Goal: Task Accomplishment & Management: Manage account settings

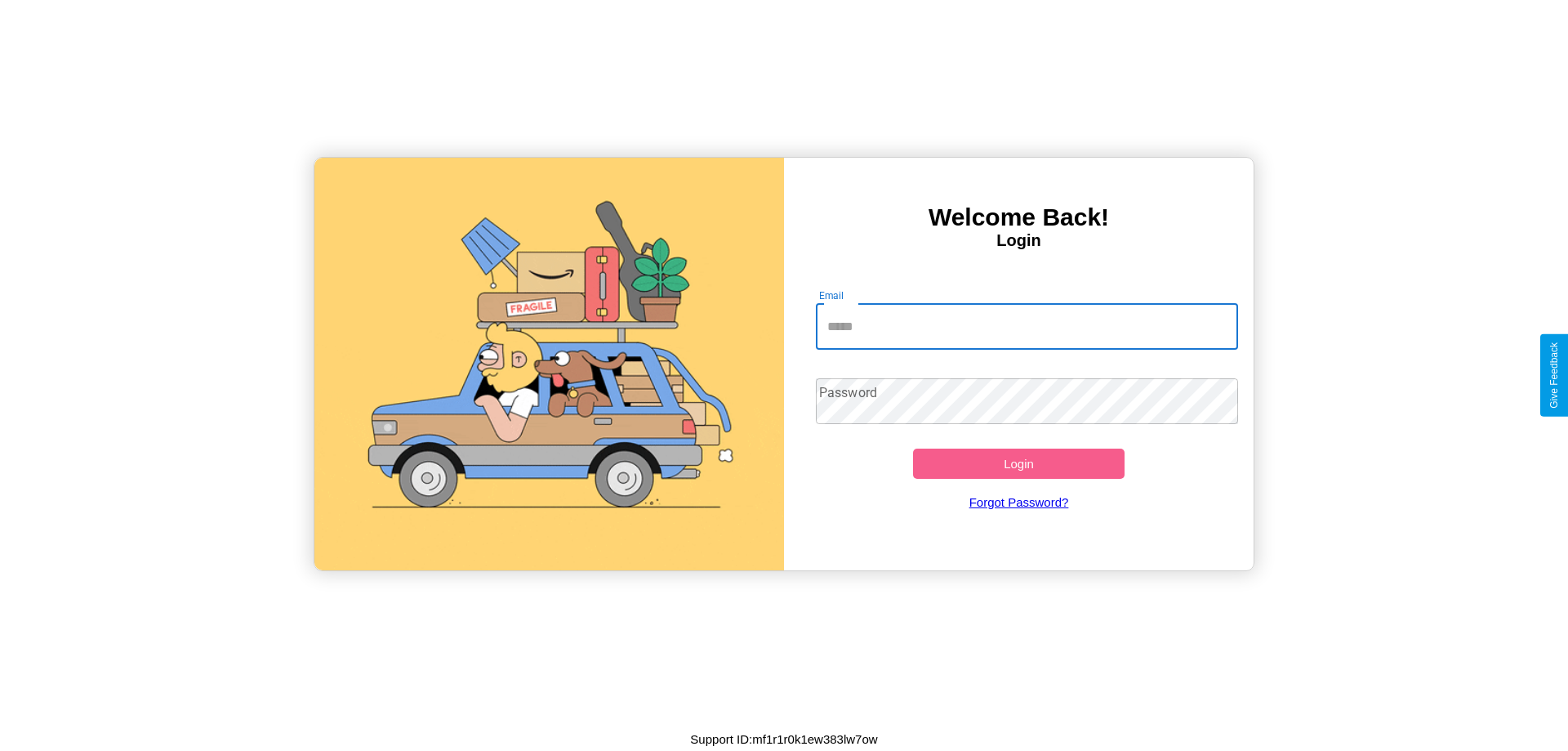
click at [1026, 326] on input "Email" at bounding box center [1027, 326] width 423 height 45
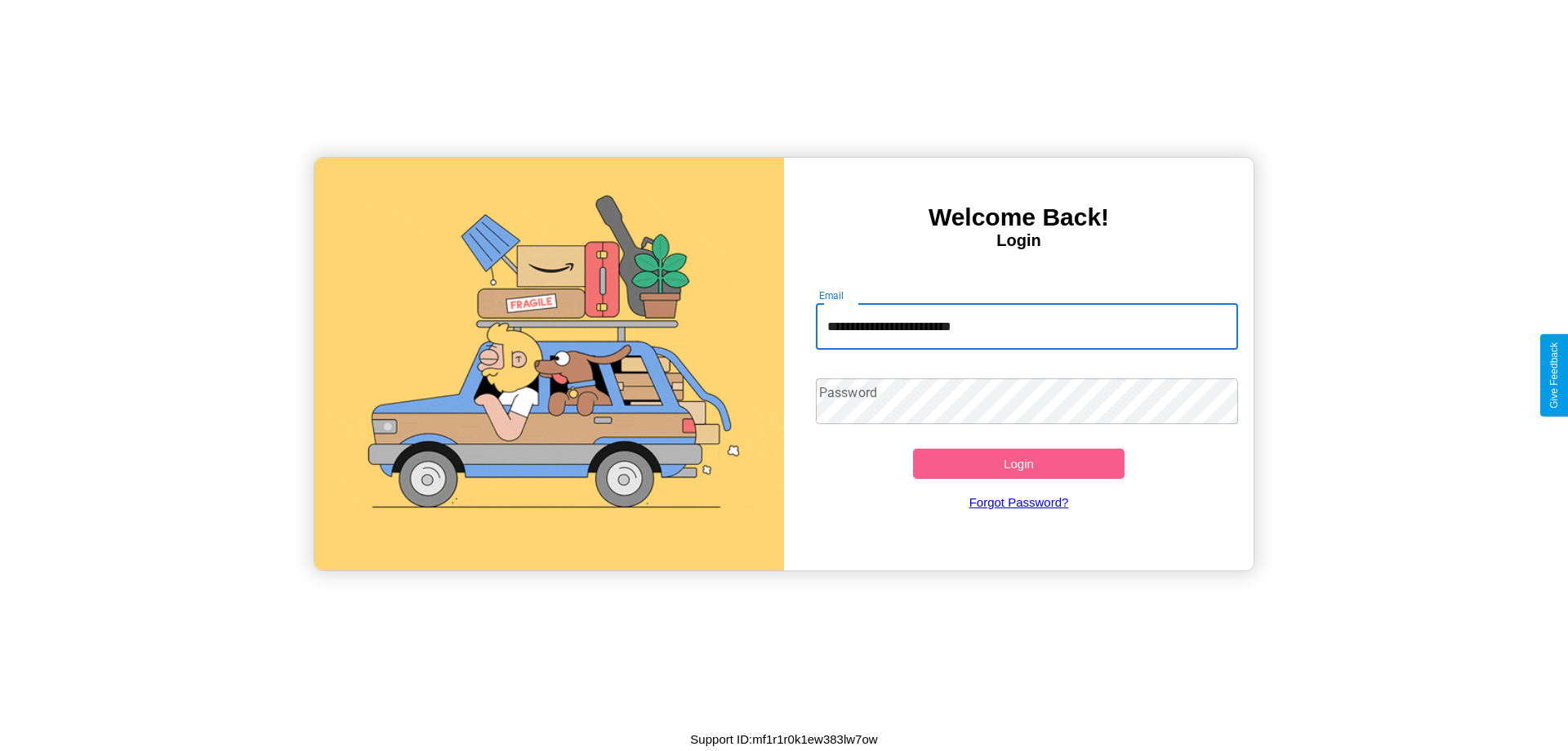
type input "**********"
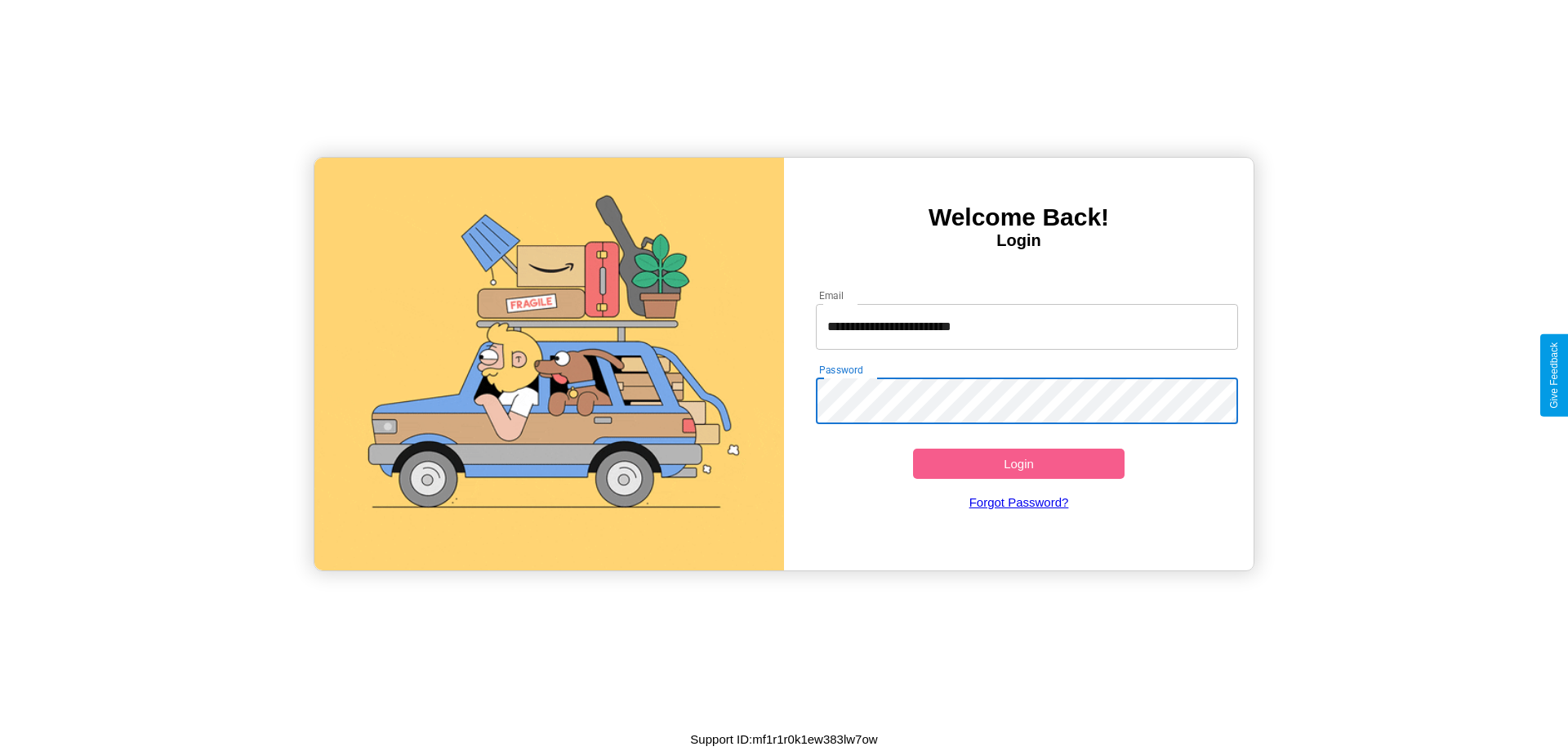
click at [1019, 463] on button "Login" at bounding box center [1019, 463] width 212 height 30
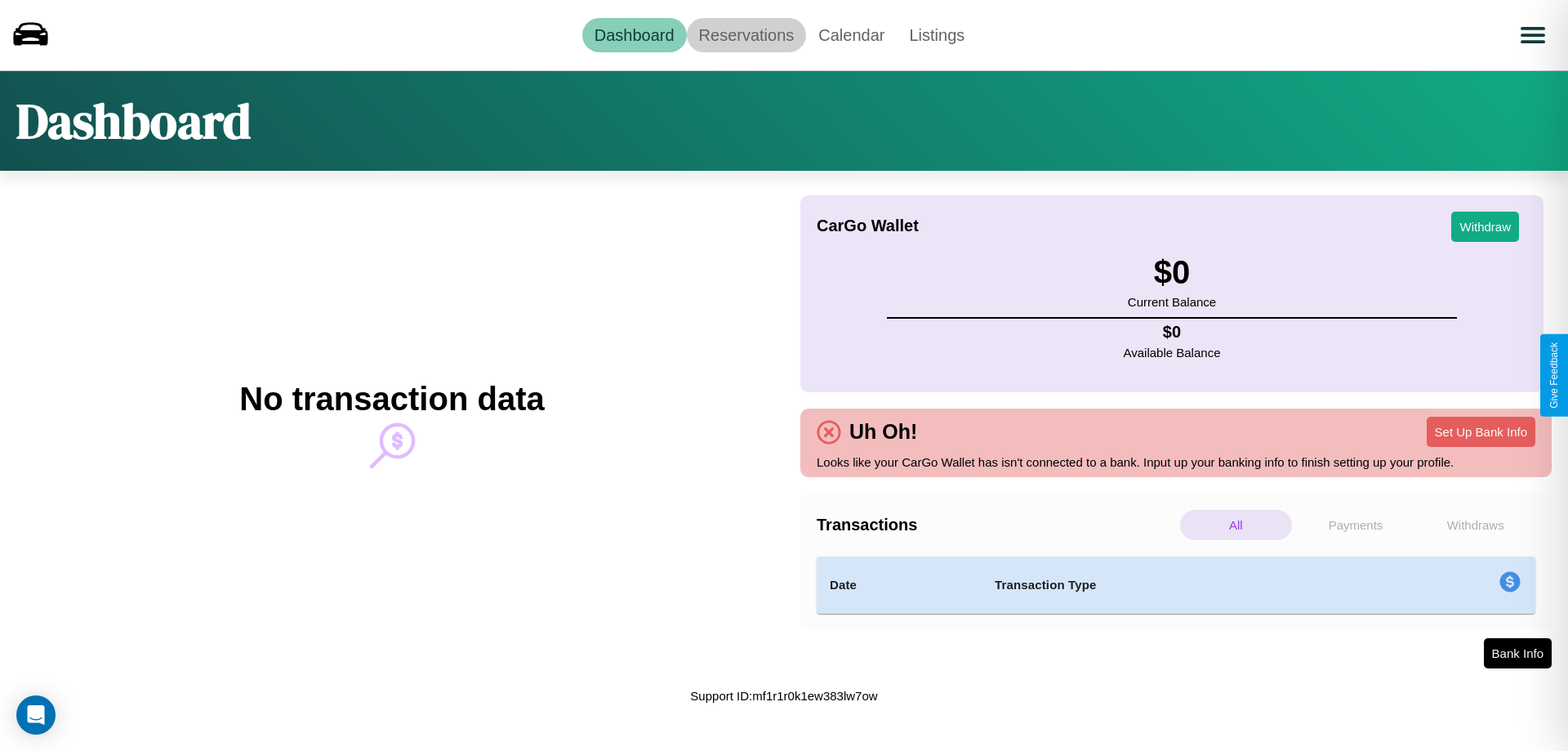
click at [745, 34] on link "Reservations" at bounding box center [746, 35] width 120 height 34
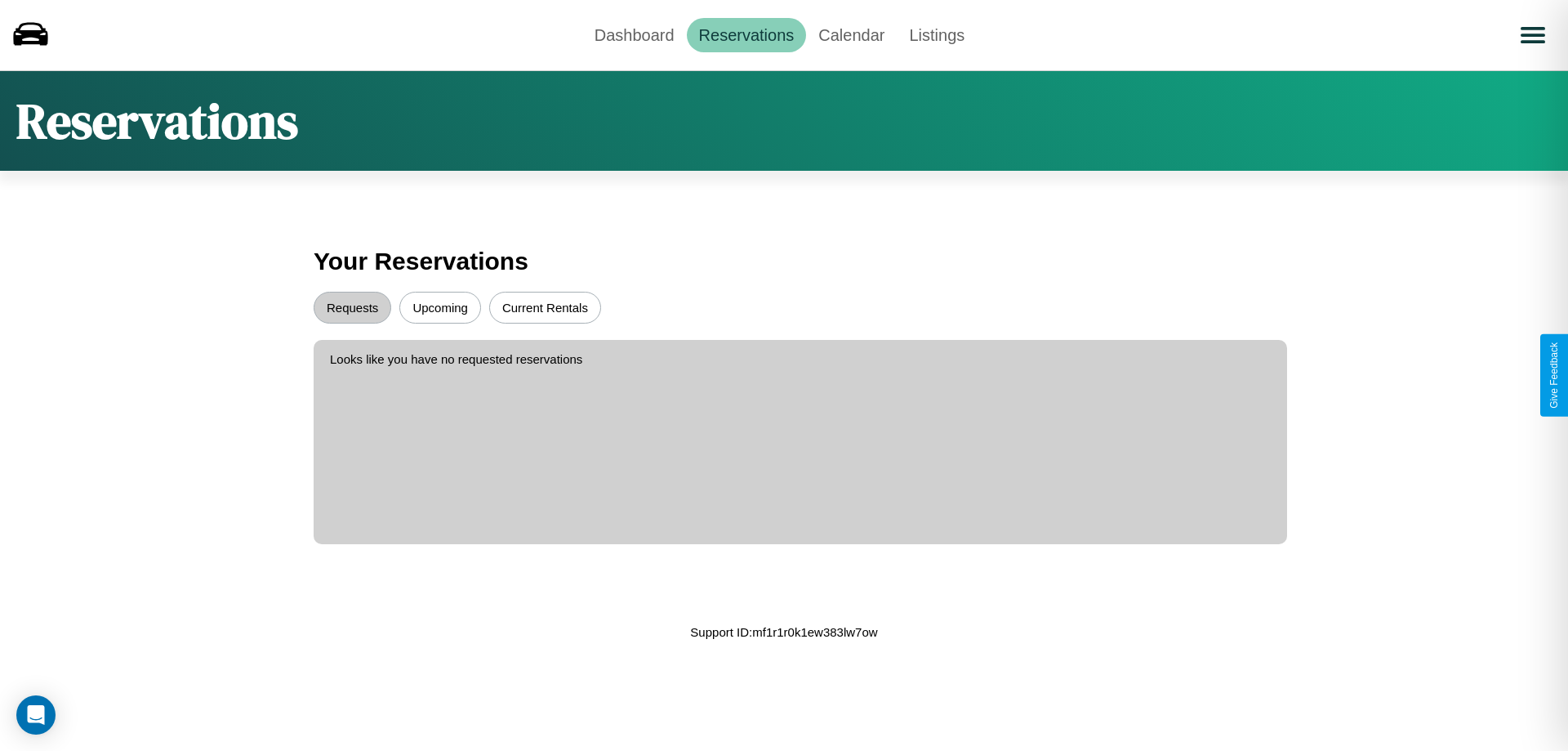
click at [440, 307] on button "Upcoming" at bounding box center [440, 307] width 81 height 32
click at [352, 307] on button "Requests" at bounding box center [353, 307] width 78 height 32
